Goal: Task Accomplishment & Management: Use online tool/utility

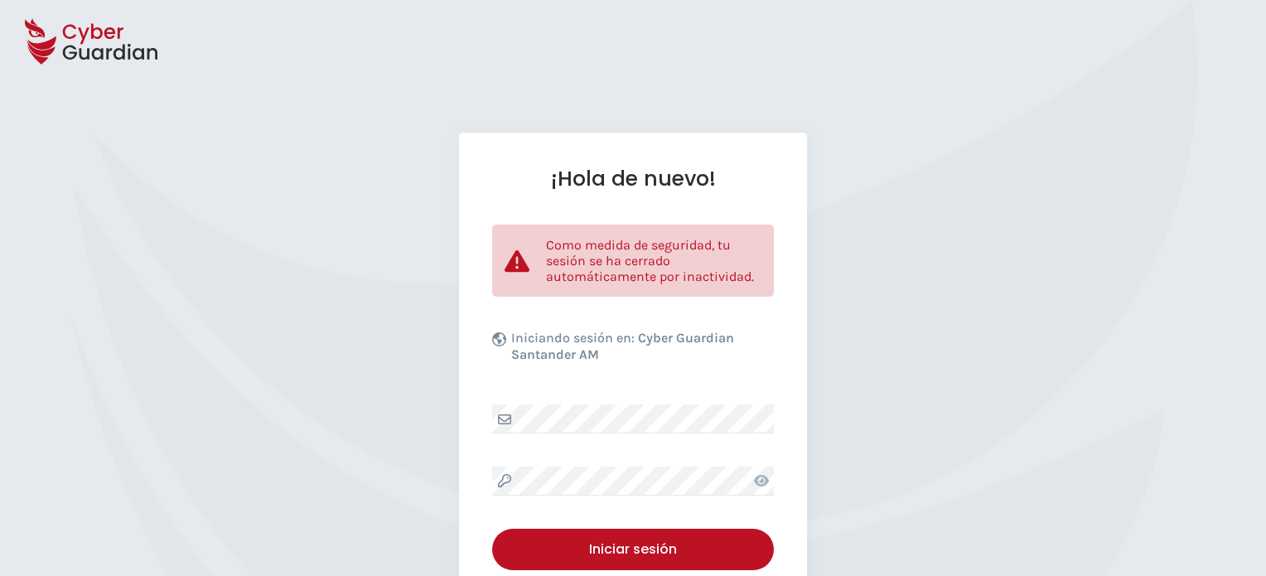
click at [777, 467] on div "¡Hola de nuevo! Como medida de seguridad, tu sesión se ha cerrado automáticamen…" at bounding box center [633, 413] width 348 height 560
click at [766, 477] on icon at bounding box center [761, 481] width 15 height 12
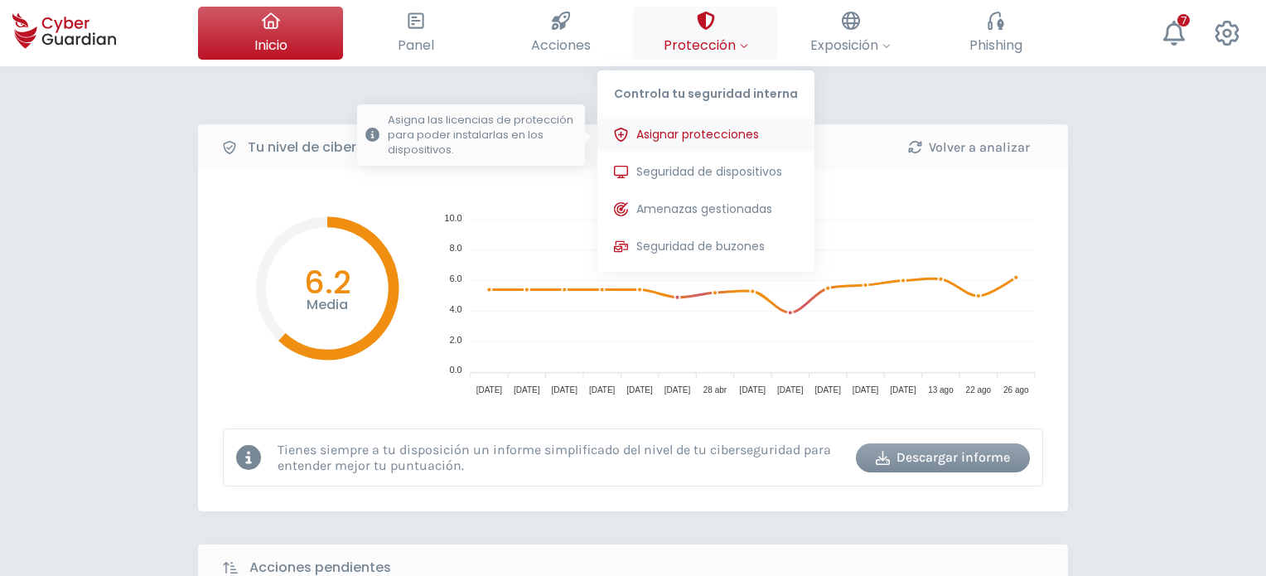
click at [684, 141] on span "Asignar protecciones" at bounding box center [697, 134] width 123 height 17
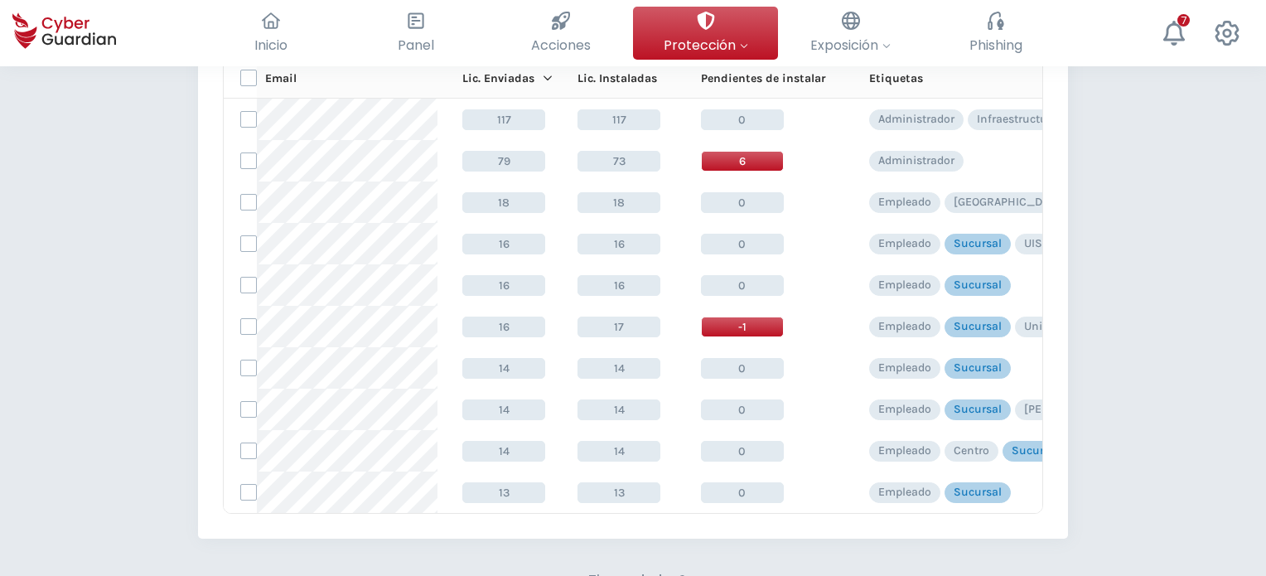
scroll to position [166, 0]
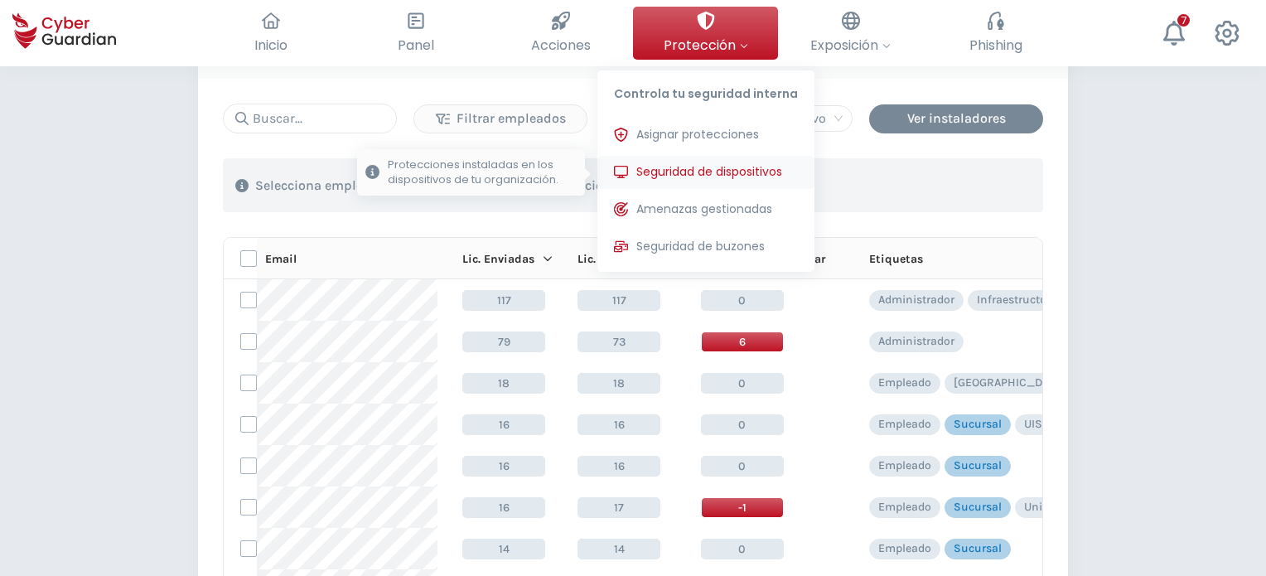
click at [710, 162] on button "Seguridad de dispositivos Protecciones instaladas en los dispositivos de tu org…" at bounding box center [706, 172] width 217 height 33
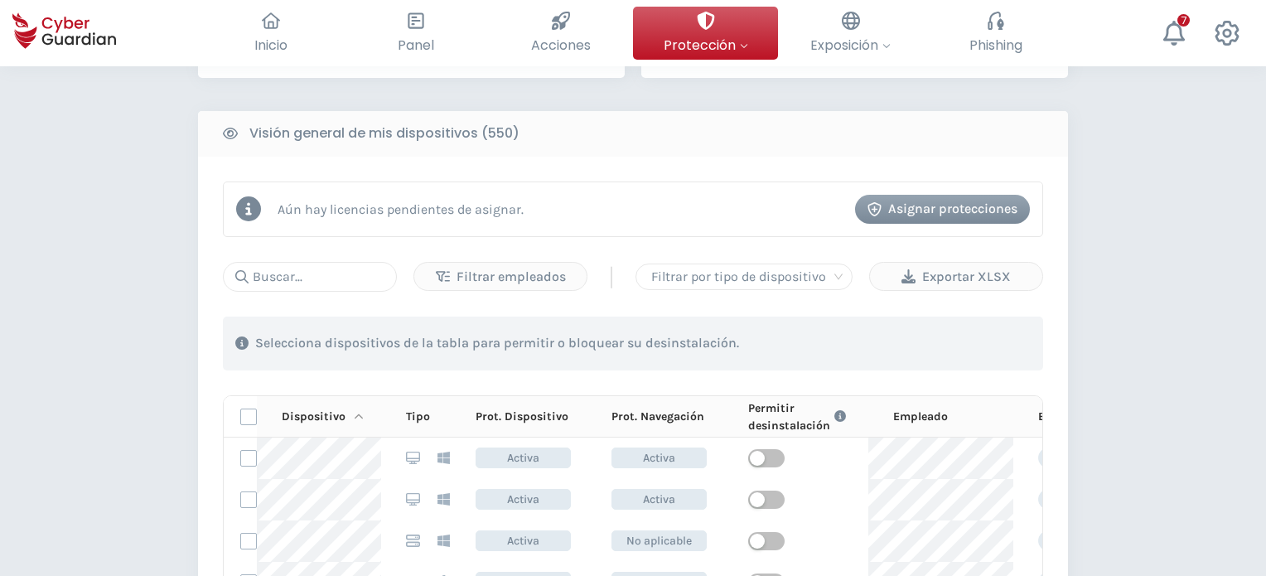
scroll to position [663, 0]
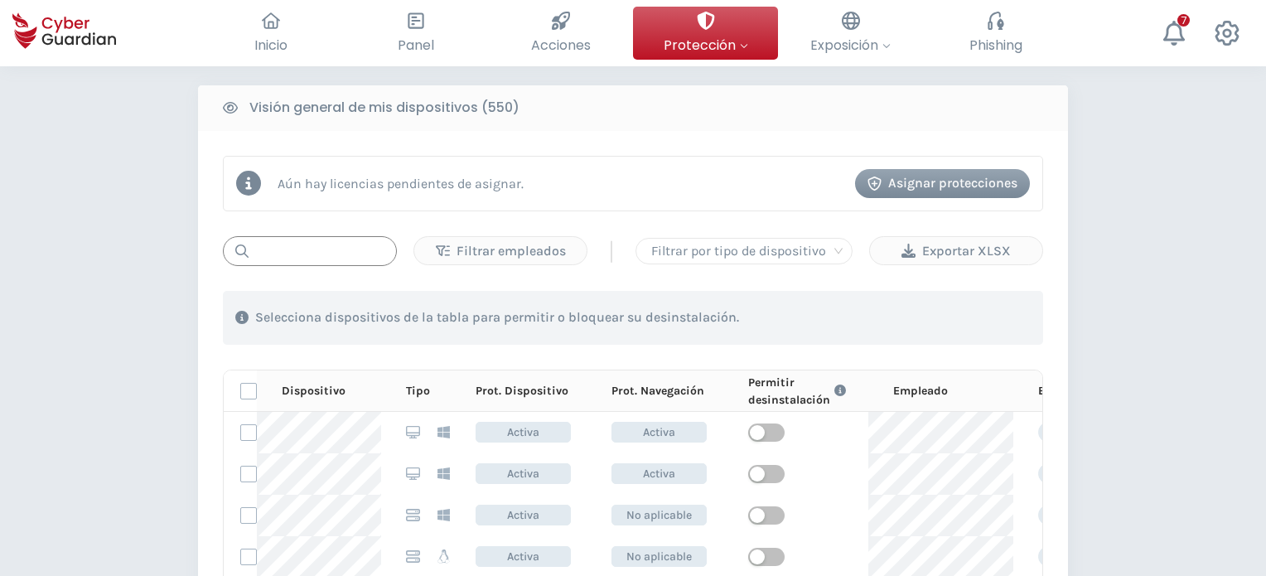
click at [322, 257] on input "text" at bounding box center [310, 251] width 174 height 30
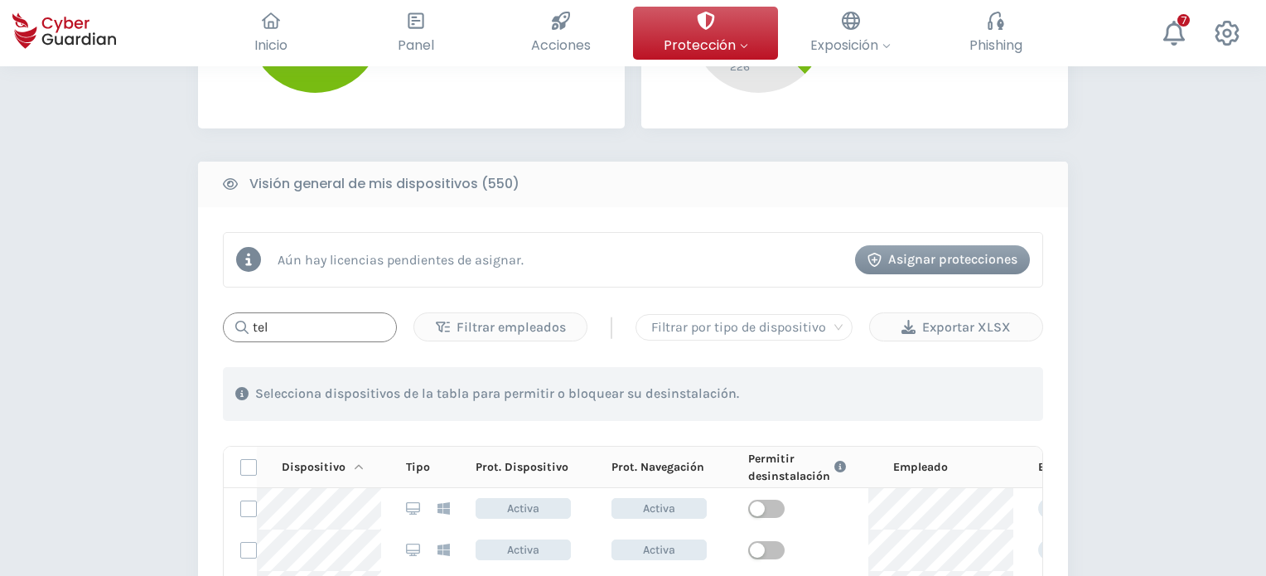
scroll to position [580, 0]
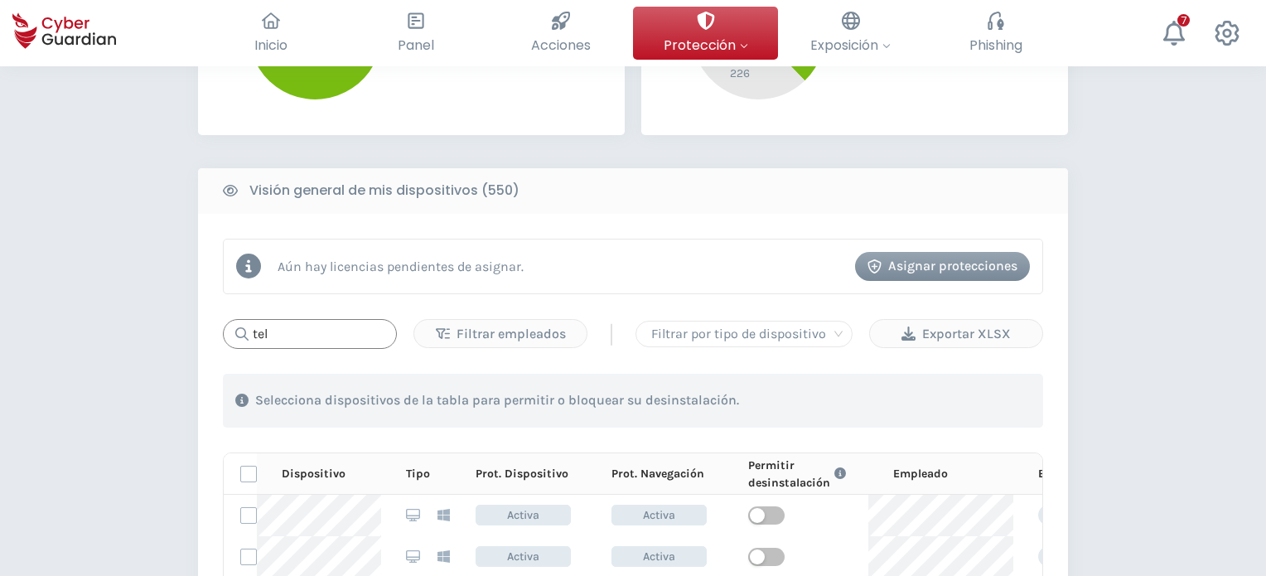
click at [302, 332] on input "tel" at bounding box center [310, 334] width 174 height 30
drag, startPoint x: 298, startPoint y: 331, endPoint x: 146, endPoint y: 341, distance: 152.8
click at [153, 341] on div "PROTECCIÓN > Seguridad de dispositivos ¿Cómo funciona? Añade empleados Instala …" at bounding box center [633, 263] width 1266 height 1554
paste input "Tele_089"
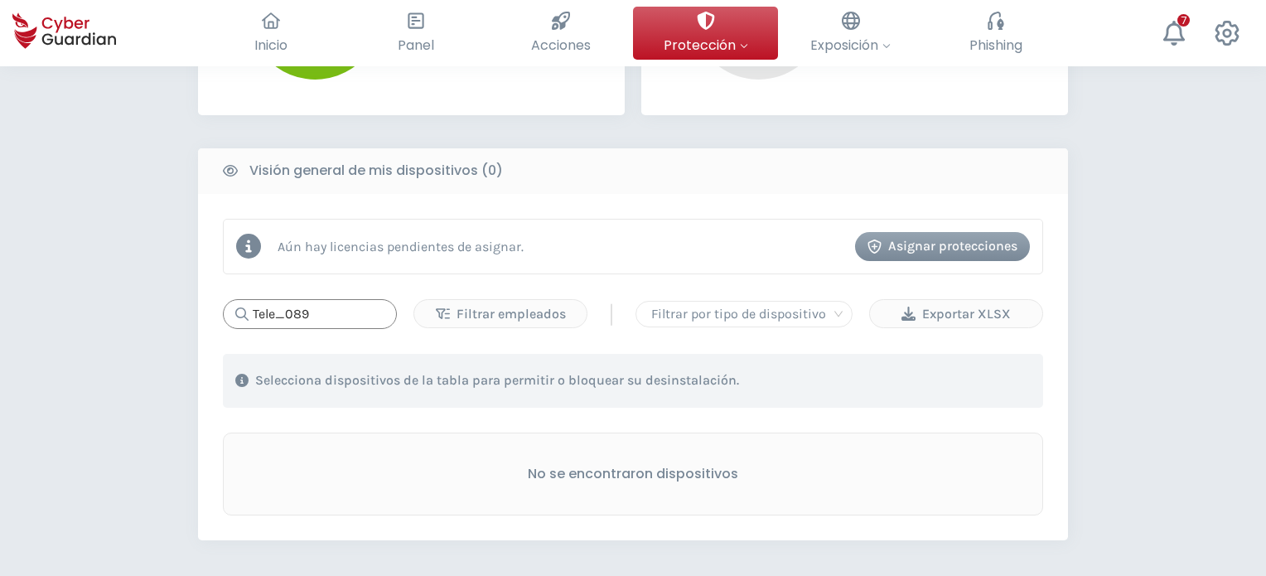
scroll to position [746, 0]
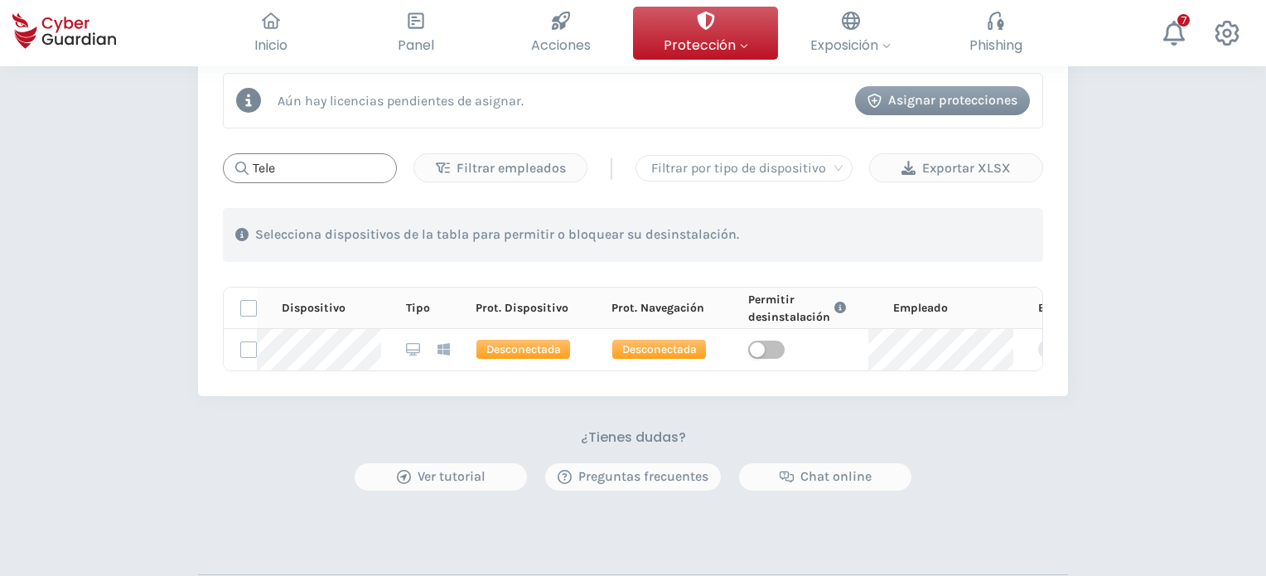
drag, startPoint x: 308, startPoint y: 171, endPoint x: 146, endPoint y: 165, distance: 162.5
click at [147, 162] on div "PROTECCIÓN > Seguridad de dispositivos ¿Cómo funciona? Añade empleados Instala …" at bounding box center [633, 35] width 1266 height 1430
paste input "PC-SucDig-09"
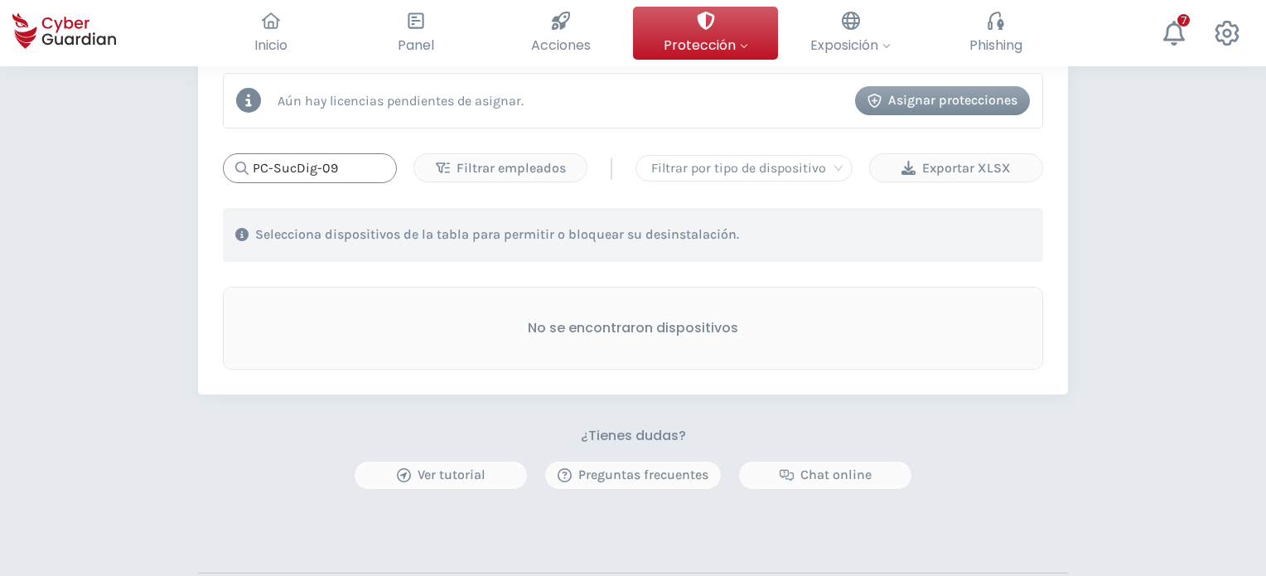
type input "PC-SucDig-09"
